Goal: Information Seeking & Learning: Check status

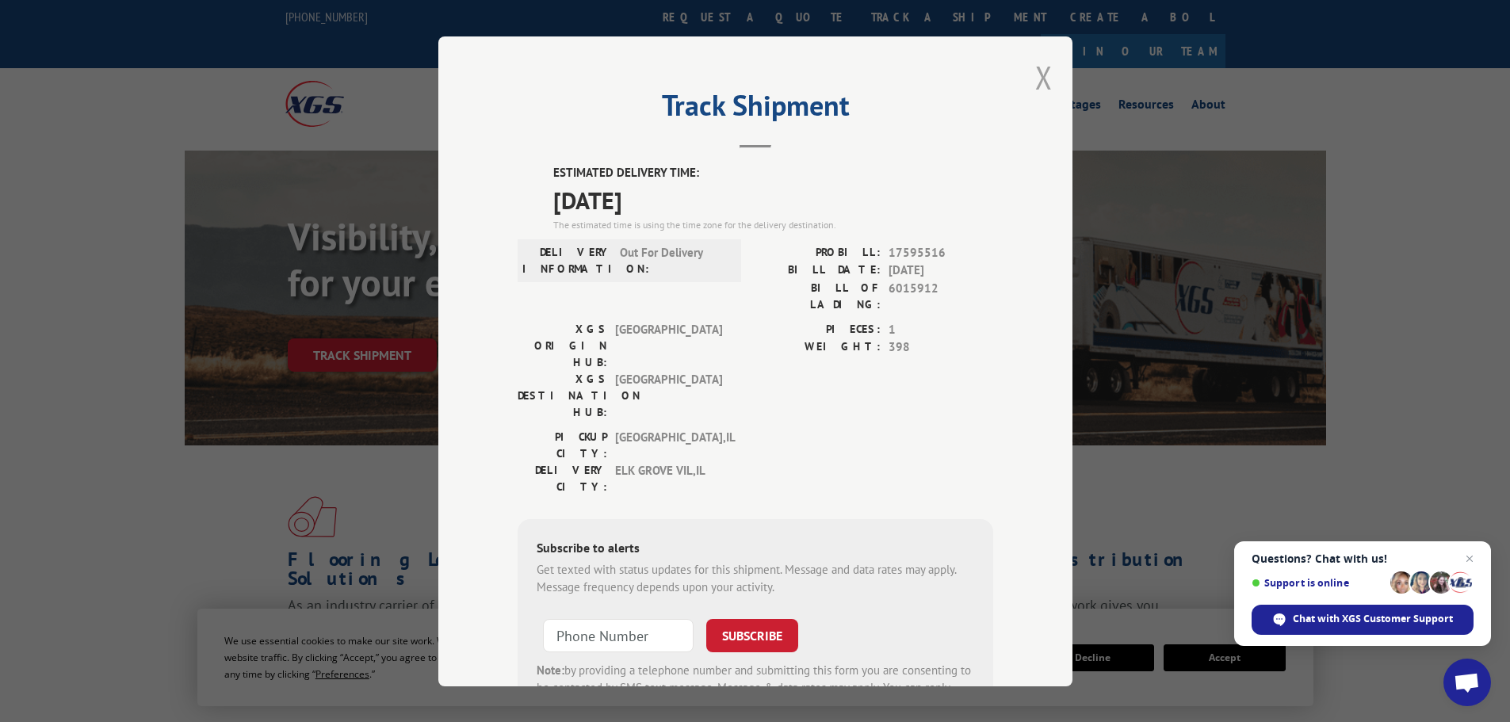
click at [1035, 71] on button "Close modal" at bounding box center [1043, 77] width 17 height 42
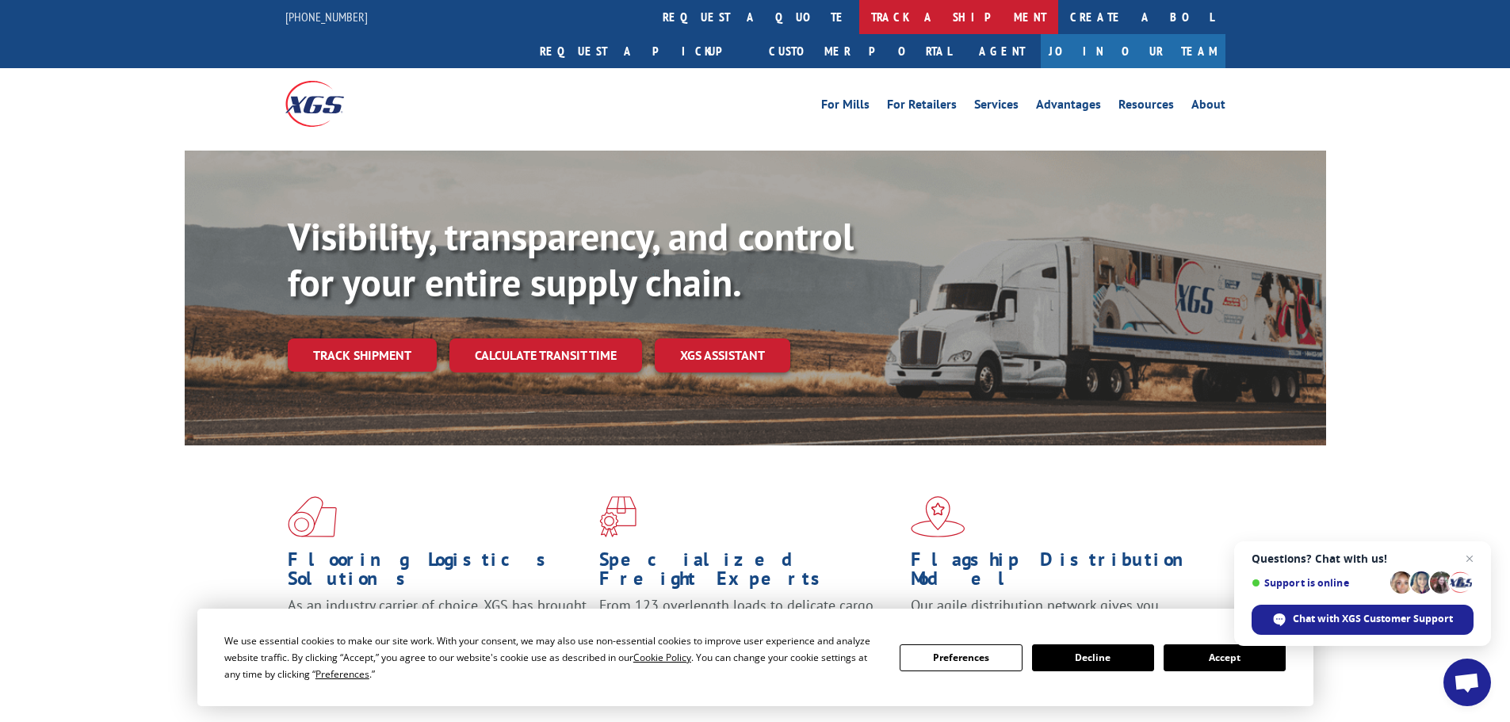
click at [859, 16] on link "track a shipment" at bounding box center [958, 17] width 199 height 34
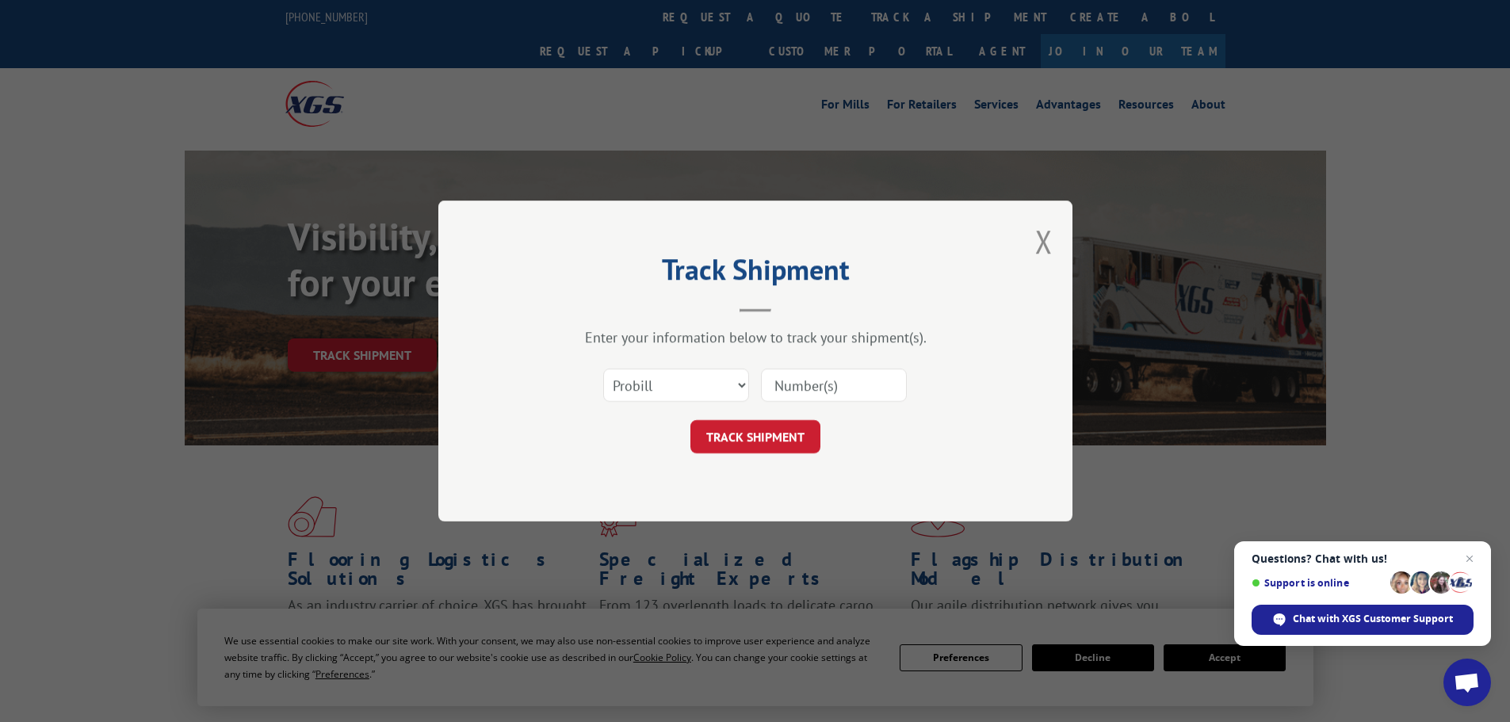
click at [799, 376] on input at bounding box center [834, 384] width 146 height 33
paste input "17229085"
type input "17229085"
click at [760, 424] on button "TRACK SHIPMENT" at bounding box center [755, 436] width 130 height 33
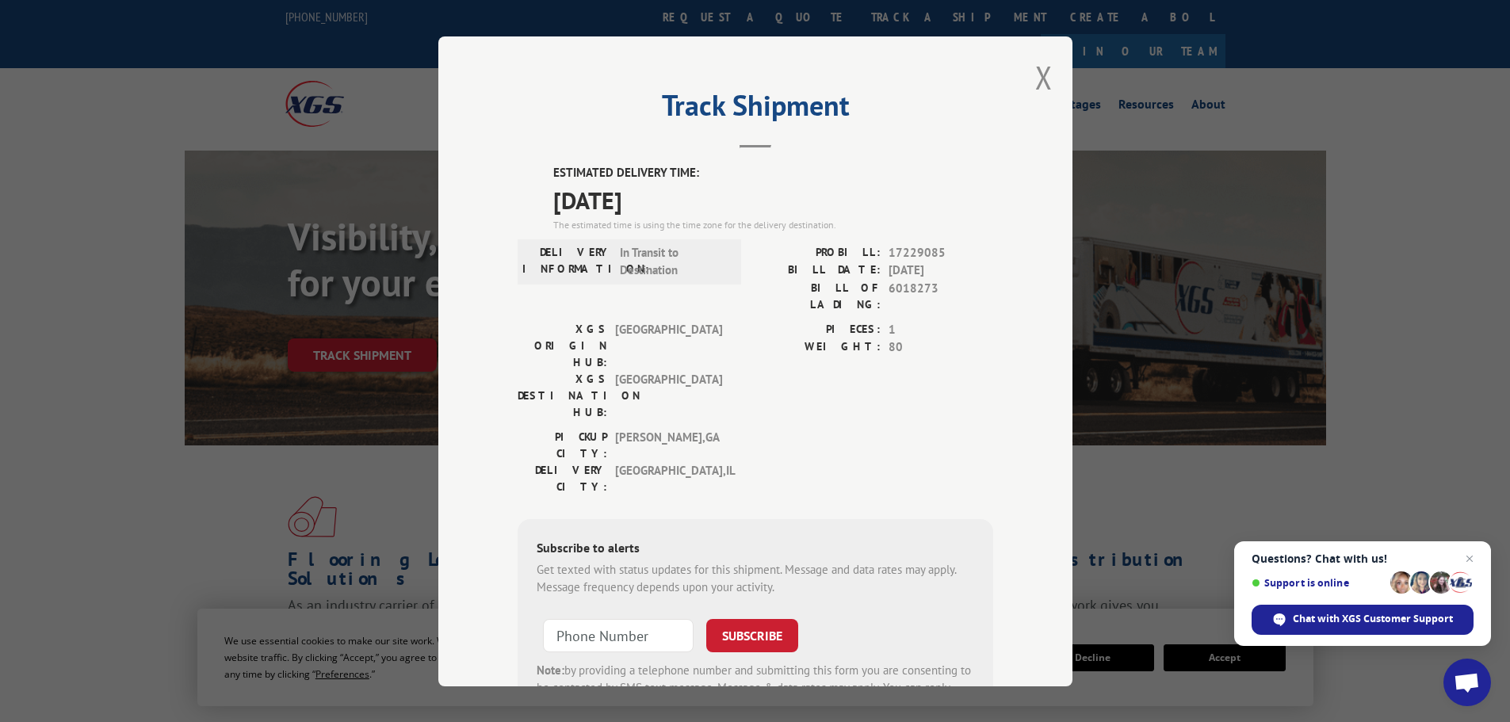
drag, startPoint x: 678, startPoint y: 200, endPoint x: 547, endPoint y: 178, distance: 133.4
click at [553, 178] on div "ESTIMATED DELIVERY TIME: [DATE] The estimated time is using the time zone for t…" at bounding box center [773, 198] width 440 height 68
copy div "ESTIMATED DELIVERY TIME: [DATE]"
click at [134, 401] on div "Track Shipment ESTIMATED DELIVERY TIME: [DATE] The estimated time is using the …" at bounding box center [755, 361] width 1510 height 722
click at [1040, 76] on button "Close modal" at bounding box center [1043, 77] width 17 height 42
